Goal: Transaction & Acquisition: Purchase product/service

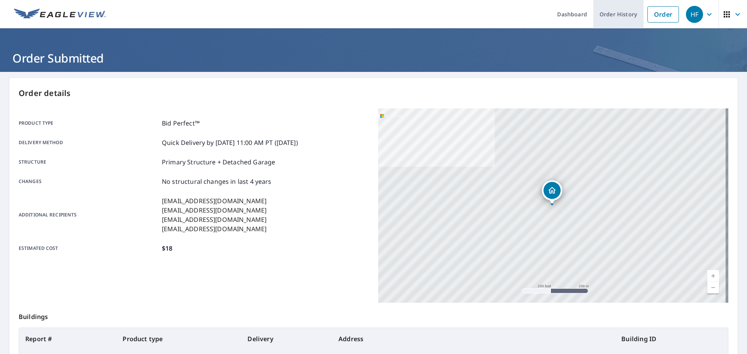
click at [650, 14] on link "Order" at bounding box center [663, 14] width 32 height 16
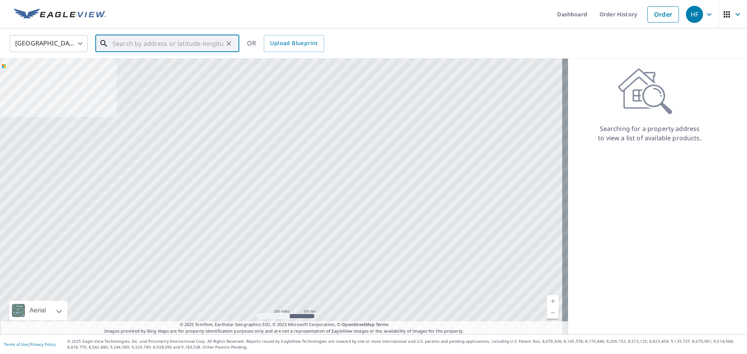
click at [153, 37] on input "text" at bounding box center [167, 44] width 111 height 22
paste input "[STREET_ADDRESS]"
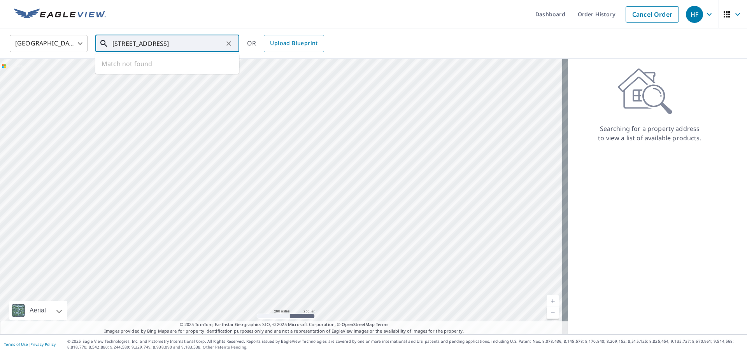
type input "[STREET_ADDRESS]"
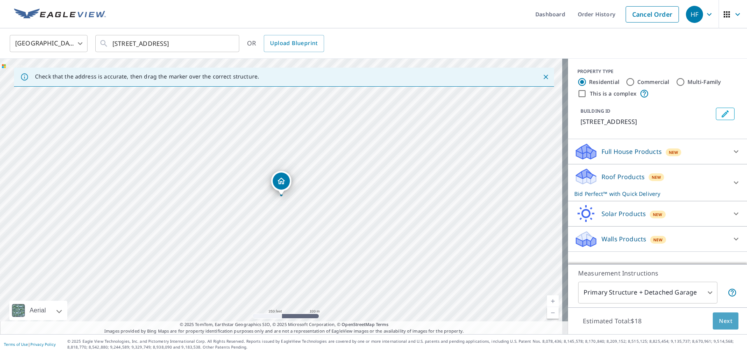
click at [719, 321] on span "Next" at bounding box center [725, 322] width 13 height 10
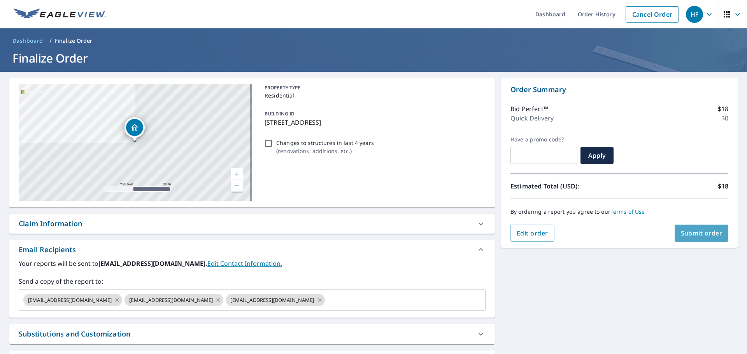
click at [691, 233] on span "Submit order" at bounding box center [702, 233] width 42 height 9
checkbox input "true"
